Goal: Task Accomplishment & Management: Manage account settings

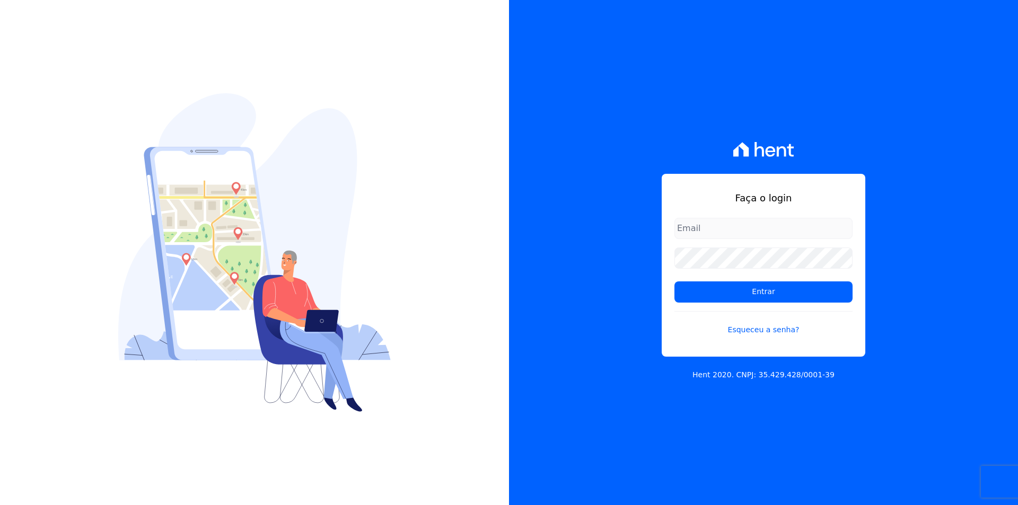
click at [800, 235] on input "email" at bounding box center [763, 228] width 178 height 21
type input "dejianemoro@hotmail.com"
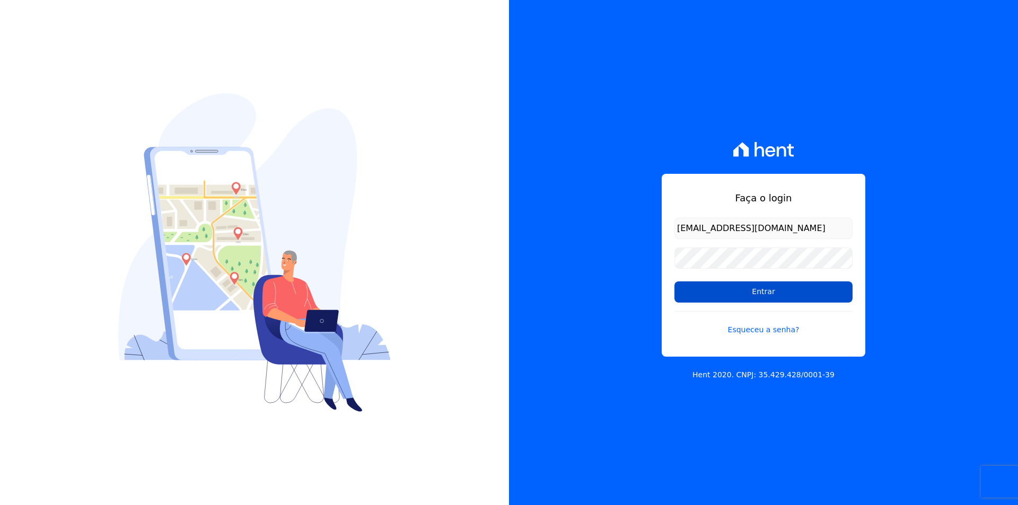
click at [747, 283] on input "Entrar" at bounding box center [763, 292] width 178 height 21
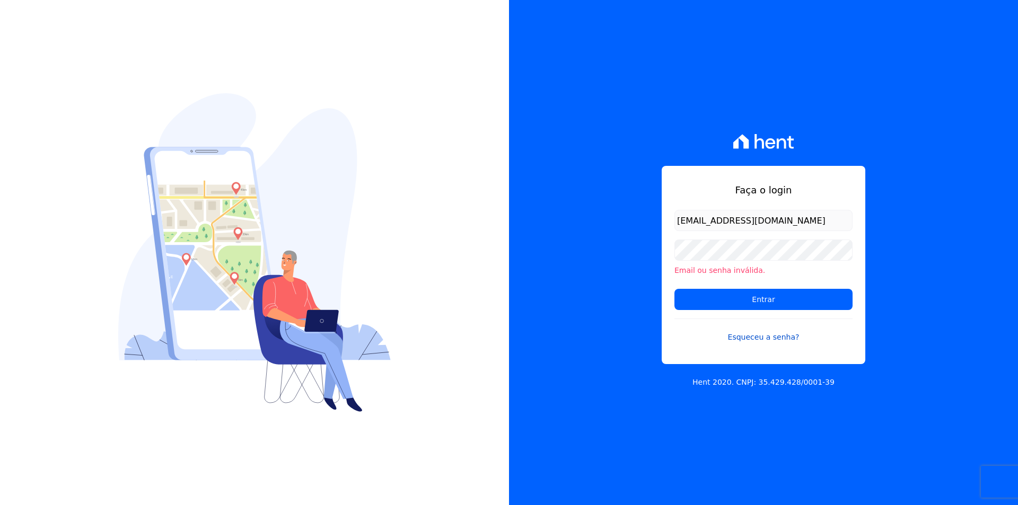
click at [766, 340] on link "Esqueceu a senha?" at bounding box center [763, 331] width 178 height 24
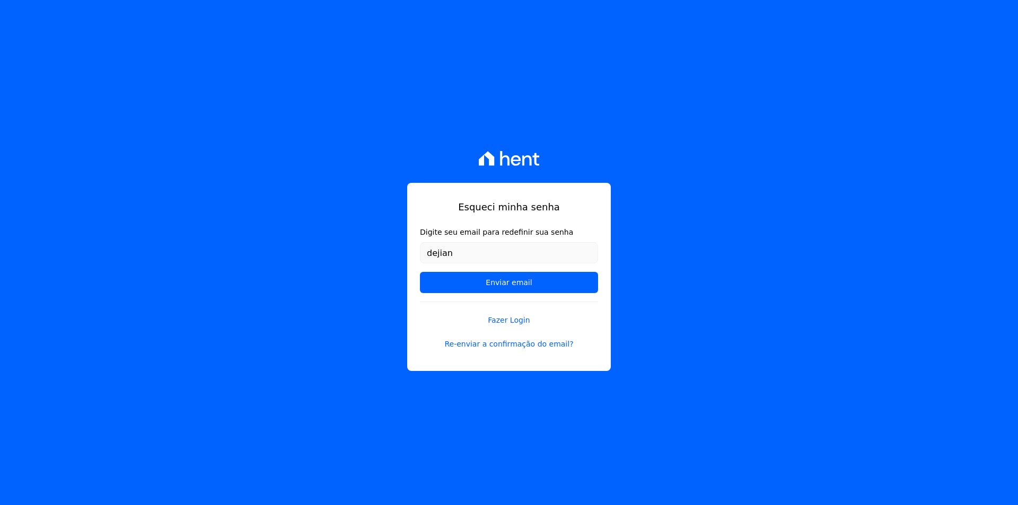
type input "dejianemoro@hotmail.com"
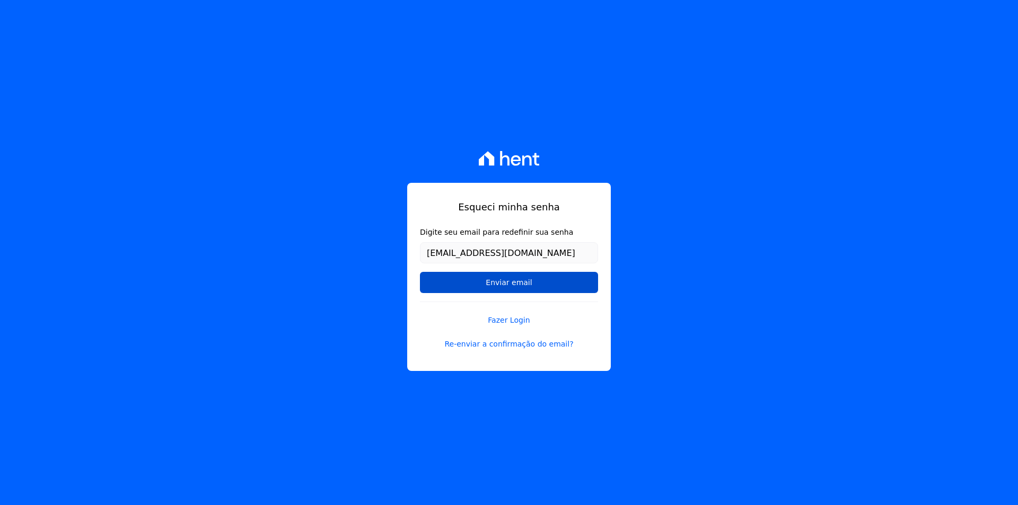
click at [527, 280] on input "Enviar email" at bounding box center [509, 282] width 178 height 21
click at [513, 281] on input "Enviar email" at bounding box center [509, 282] width 178 height 21
click at [514, 284] on input "Enviar email" at bounding box center [509, 282] width 178 height 21
click at [514, 283] on input "Enviar email" at bounding box center [509, 282] width 178 height 21
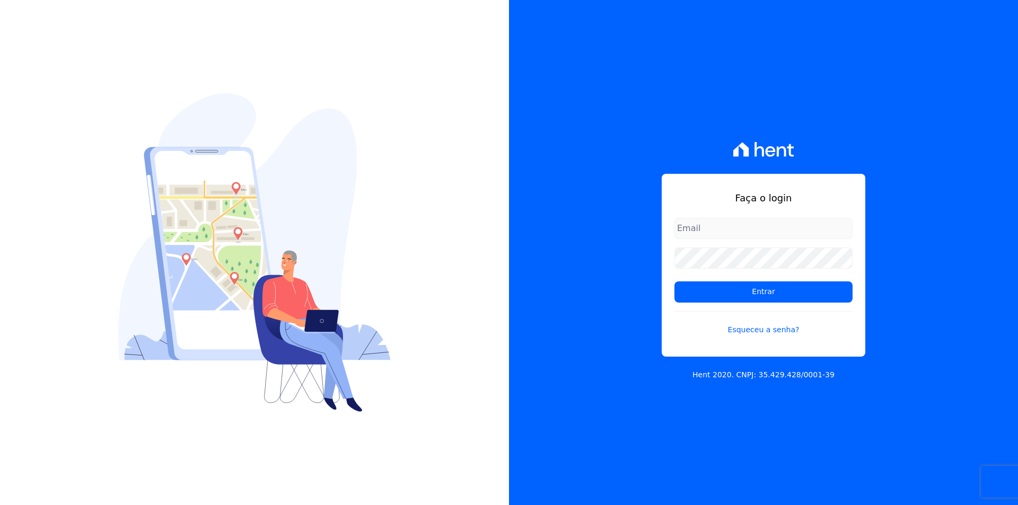
click at [741, 230] on input "email" at bounding box center [763, 228] width 178 height 21
